Goal: Task Accomplishment & Management: Manage account settings

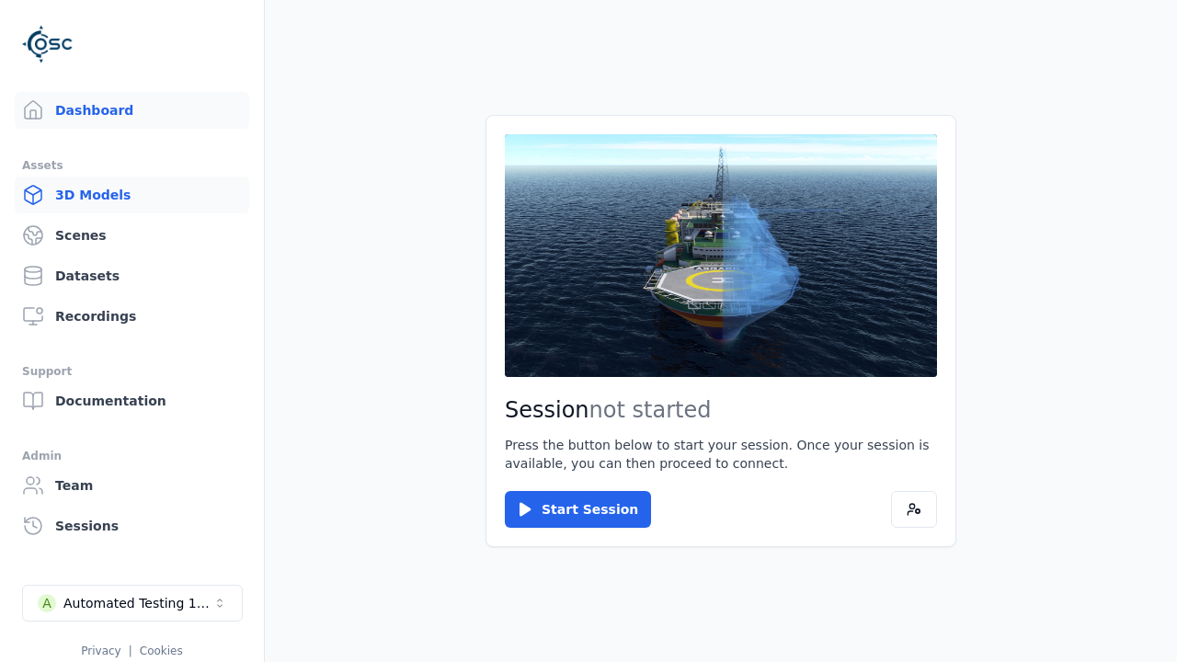
click at [132, 195] on link "3D Models" at bounding box center [132, 195] width 235 height 37
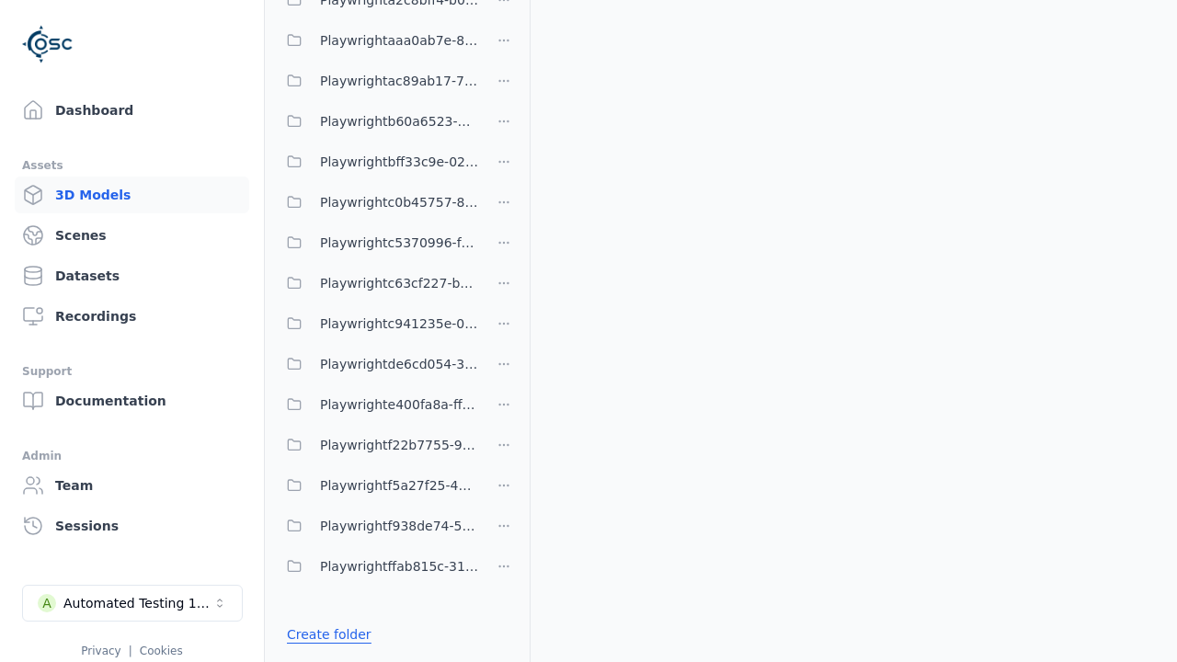
click at [328, 635] on link "Create folder" at bounding box center [329, 634] width 85 height 18
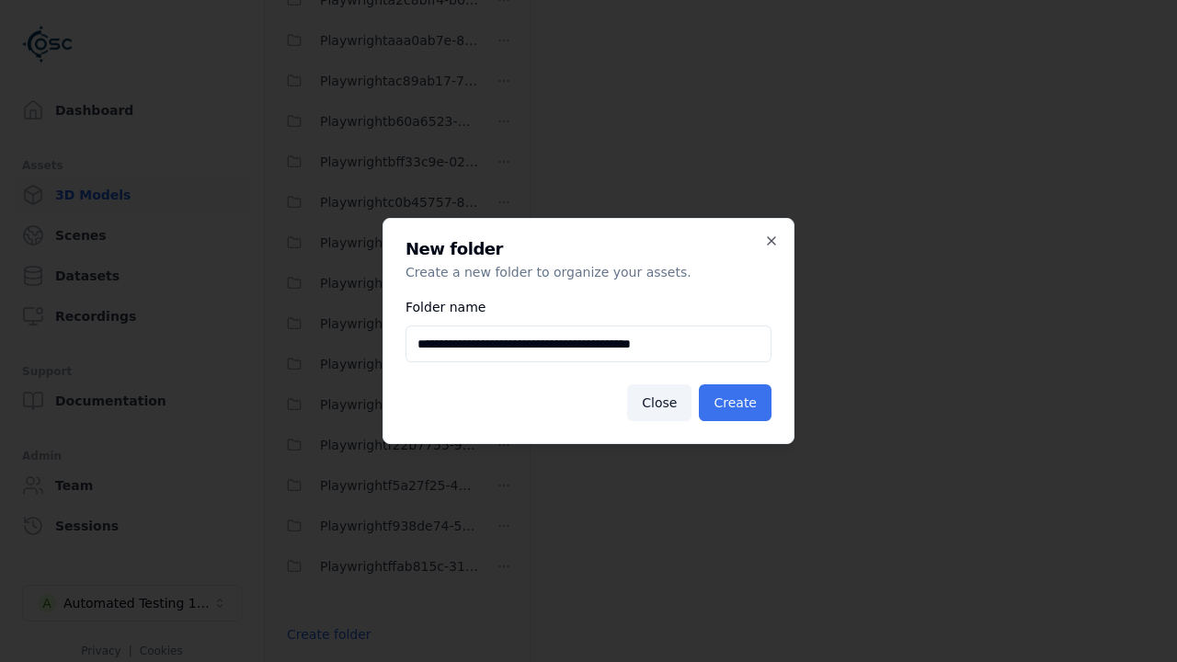
type input "**********"
click at [735, 403] on button "Create" at bounding box center [735, 402] width 73 height 37
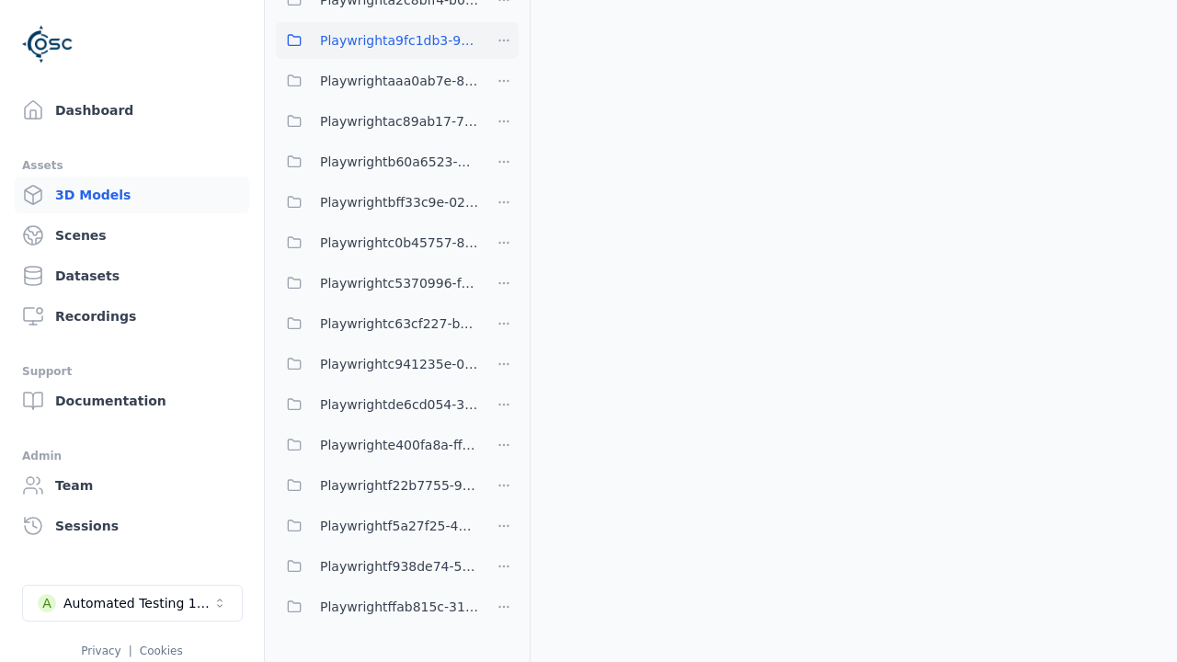
click at [377, 40] on span "Playwrighta9fc1db3-979e-44f9-ba0c-c0c6faa9752b" at bounding box center [399, 40] width 158 height 22
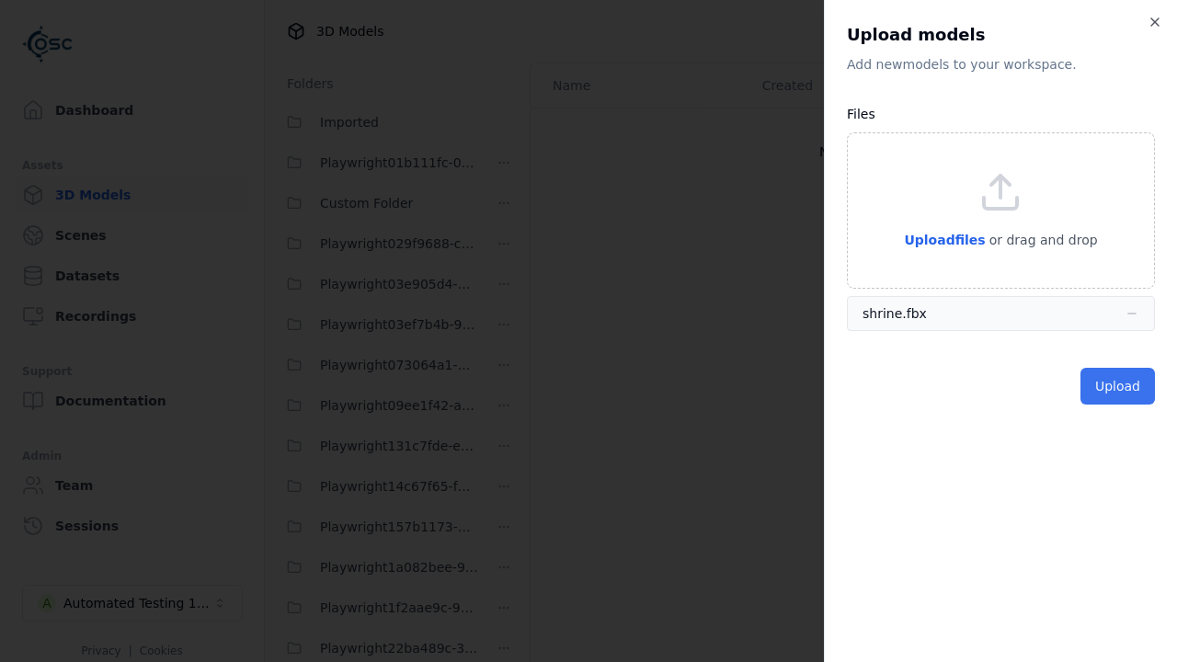
click at [1118, 386] on button "Upload" at bounding box center [1118, 386] width 75 height 37
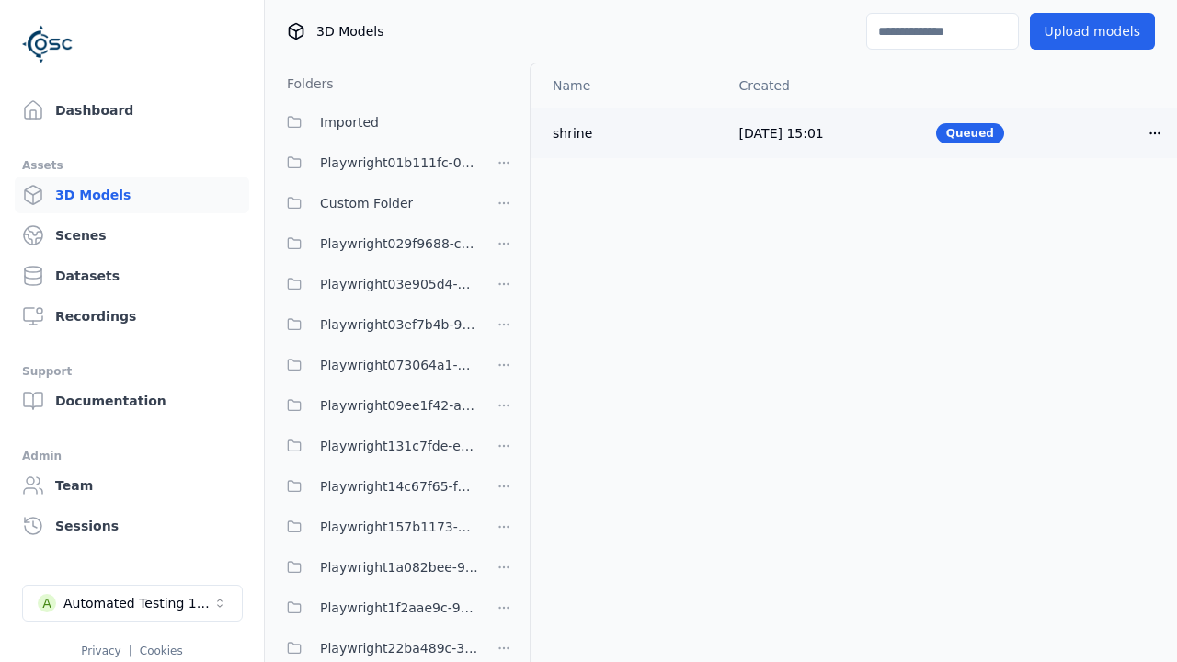
click at [1155, 132] on html "Support Dashboard Assets 3D Models Scenes Datasets Recordings Support Documenta…" at bounding box center [588, 331] width 1177 height 662
click at [1115, 204] on div "Delete" at bounding box center [1114, 203] width 109 height 29
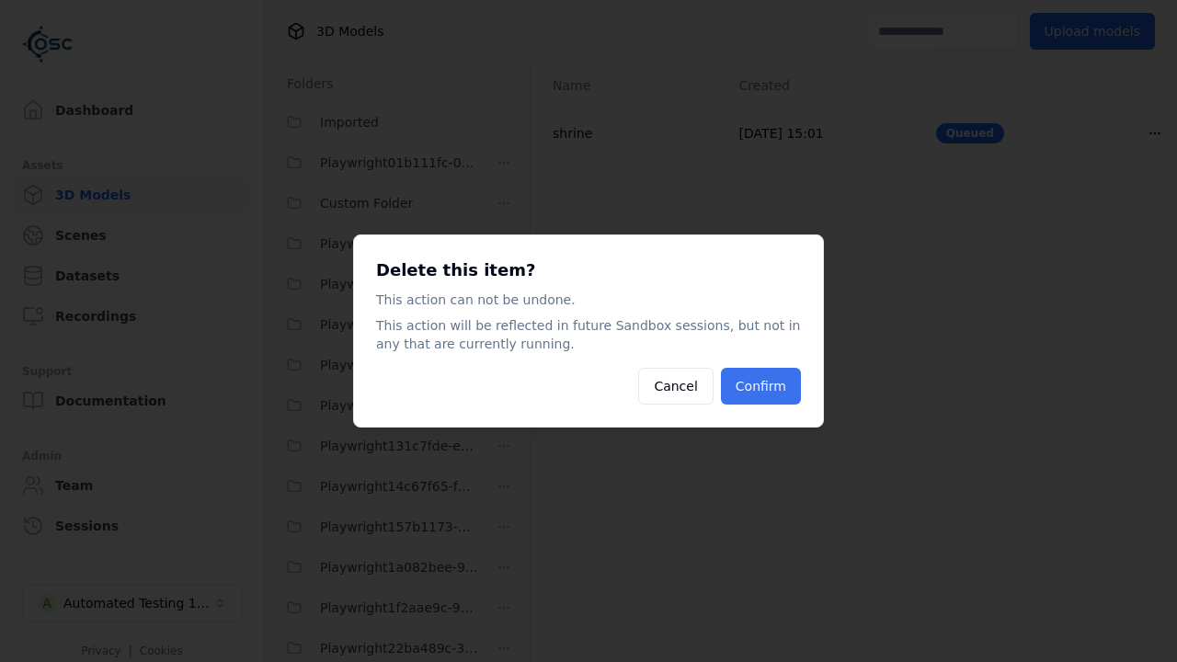
click at [761, 386] on button "Confirm" at bounding box center [761, 386] width 80 height 37
